Goal: Navigation & Orientation: Find specific page/section

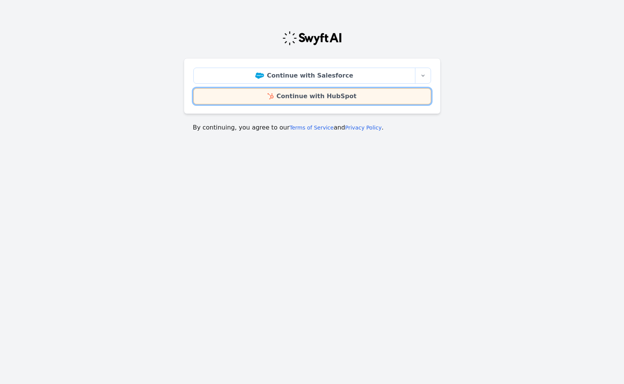
click at [329, 96] on link "Continue with HubSpot" at bounding box center [312, 96] width 238 height 16
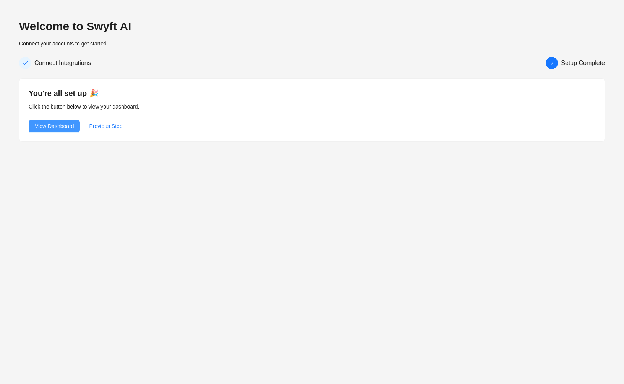
click at [67, 129] on span "View Dashboard" at bounding box center [54, 126] width 39 height 8
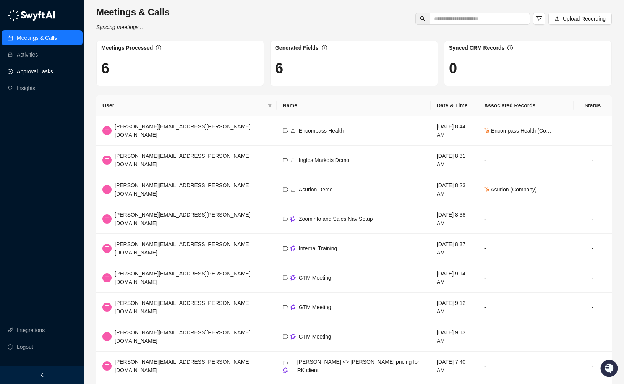
click at [45, 71] on link "Approval Tasks" at bounding box center [35, 71] width 36 height 15
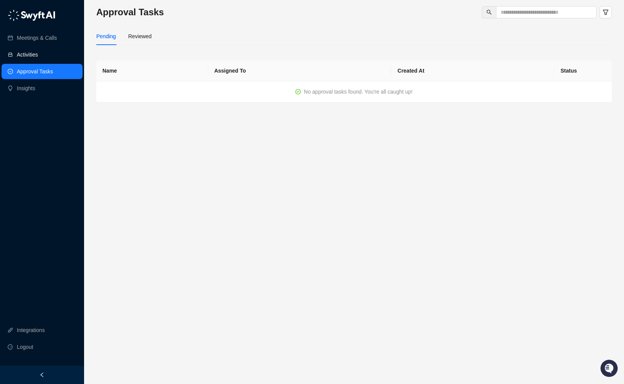
click at [36, 55] on link "Activities" at bounding box center [27, 54] width 21 height 15
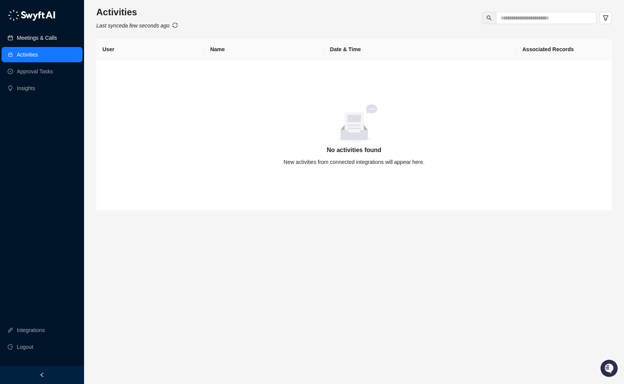
click at [39, 36] on link "Meetings & Calls" at bounding box center [37, 37] width 40 height 15
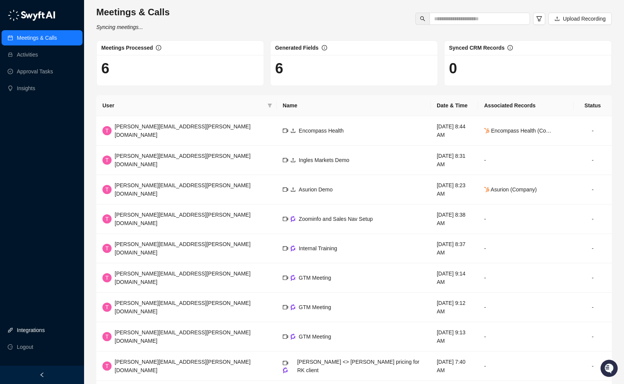
click at [33, 329] on link "Integrations" at bounding box center [31, 329] width 28 height 15
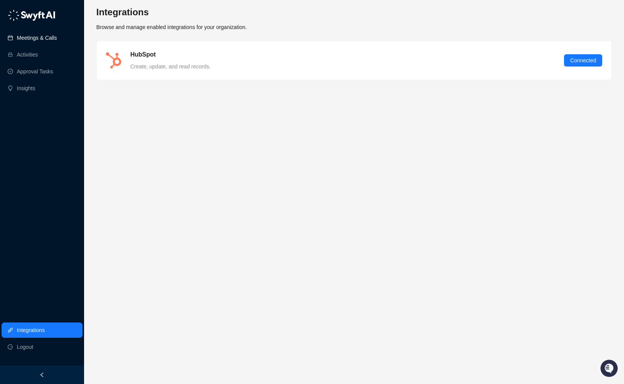
click at [37, 37] on link "Meetings & Calls" at bounding box center [37, 37] width 40 height 15
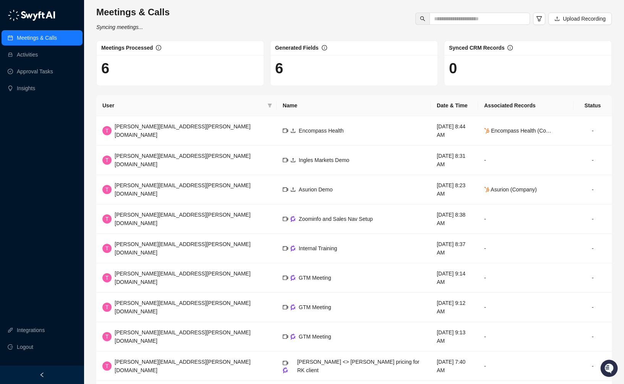
click at [36, 13] on img at bounding box center [32, 15] width 48 height 11
click at [37, 330] on link "Integrations" at bounding box center [31, 329] width 28 height 15
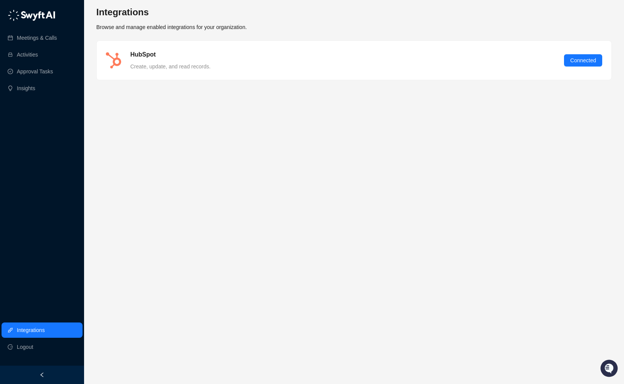
click at [40, 375] on icon "left" at bounding box center [41, 374] width 5 height 5
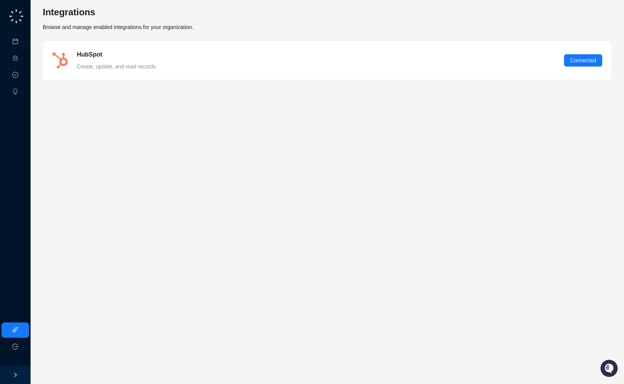
click at [16, 373] on icon "right" at bounding box center [15, 374] width 5 height 5
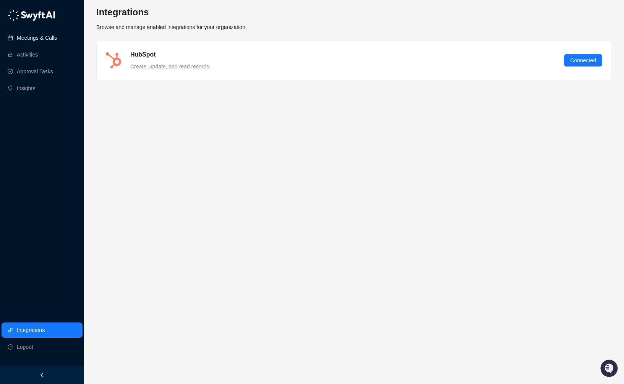
click at [38, 37] on link "Meetings & Calls" at bounding box center [37, 37] width 40 height 15
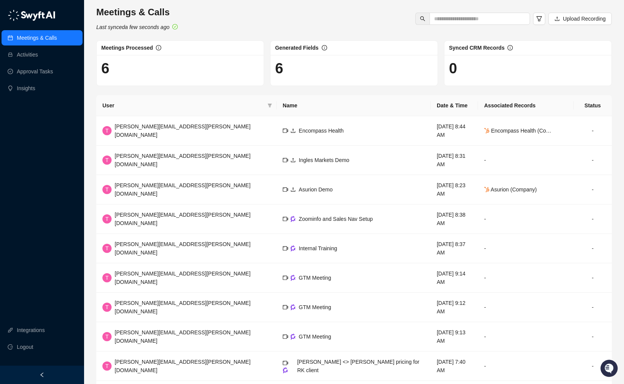
click at [32, 10] on img at bounding box center [32, 15] width 48 height 11
click at [31, 10] on img at bounding box center [32, 15] width 48 height 11
click at [28, 87] on link "Insights" at bounding box center [26, 88] width 18 height 15
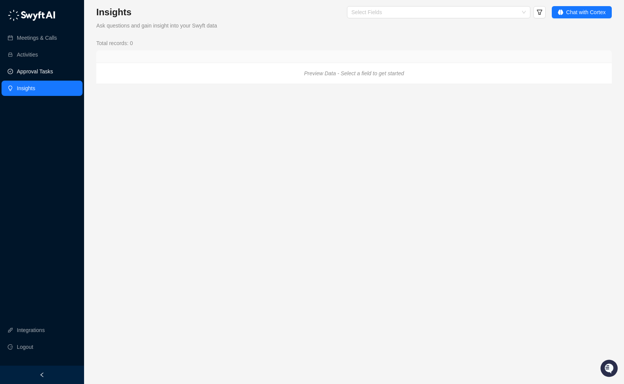
click at [32, 74] on link "Approval Tasks" at bounding box center [35, 71] width 36 height 15
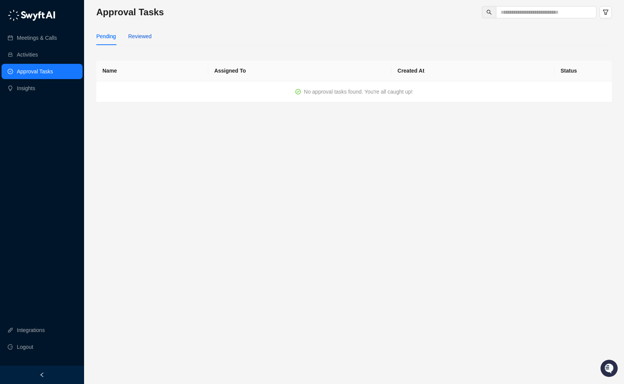
click at [144, 37] on div "Reviewed" at bounding box center [139, 36] width 23 height 8
click at [91, 33] on div "Approval Tasks Pending Reviewed Name Assigned To Reviewed At Status No approval…" at bounding box center [354, 192] width 540 height 384
click at [108, 36] on div "Pending" at bounding box center [105, 36] width 19 height 8
click at [24, 55] on link "Activities" at bounding box center [27, 54] width 21 height 15
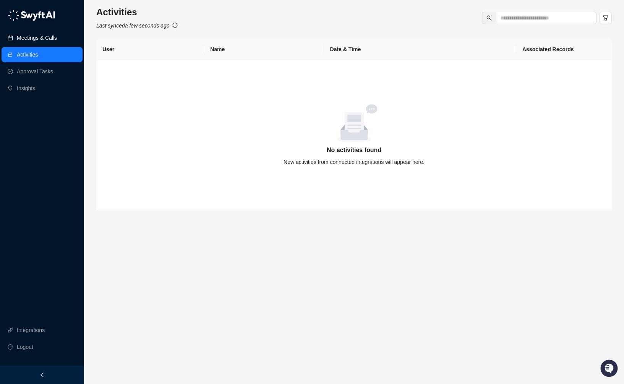
click at [29, 42] on link "Meetings & Calls" at bounding box center [37, 37] width 40 height 15
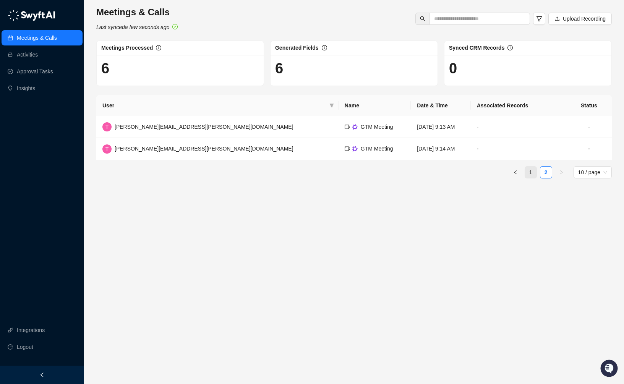
click at [530, 175] on link "1" at bounding box center [530, 171] width 11 height 11
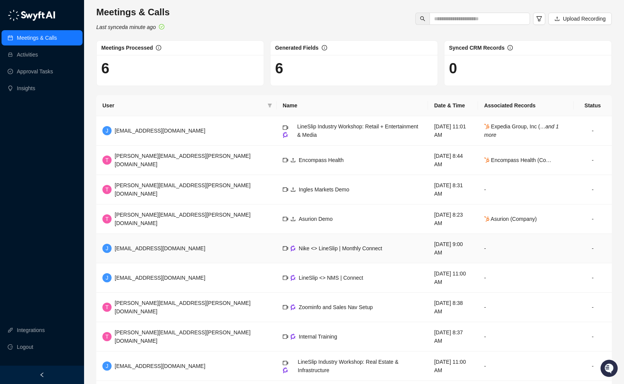
click at [194, 245] on span "[EMAIL_ADDRESS][DOMAIN_NAME]" at bounding box center [160, 248] width 90 height 6
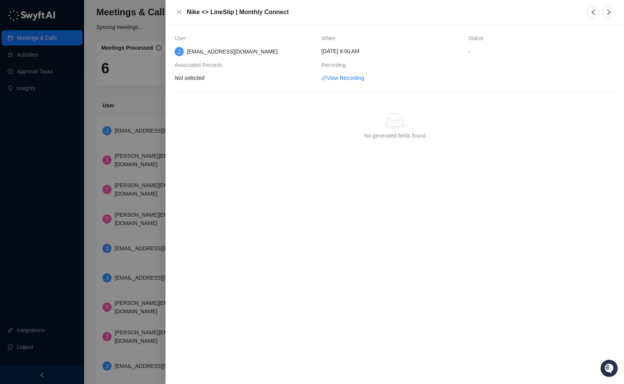
click at [178, 221] on div "User When Status J jnikolaisen@lineslipsolutions.com Tuesday, 10/14/25, 9:00 AM…" at bounding box center [394, 204] width 458 height 359
click at [177, 8] on button "Close" at bounding box center [179, 12] width 9 height 9
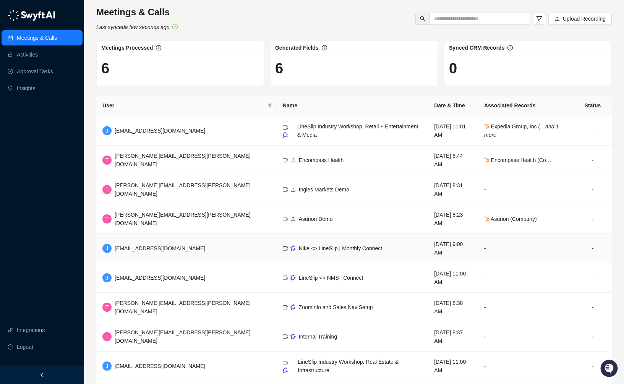
click at [299, 245] on span "Nike <> LineSlip | Monthly Connect" at bounding box center [340, 248] width 83 height 6
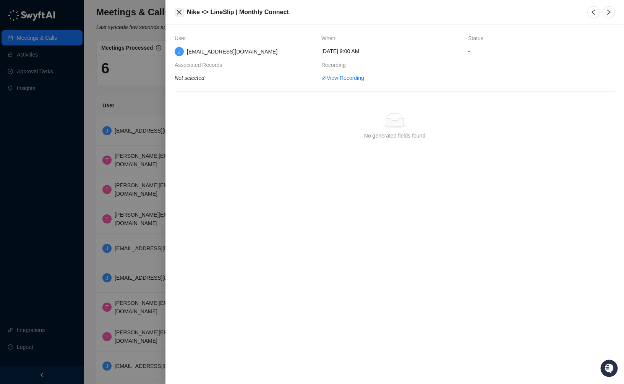
click at [181, 11] on icon "close" at bounding box center [179, 12] width 6 height 6
